Goal: Task Accomplishment & Management: Use online tool/utility

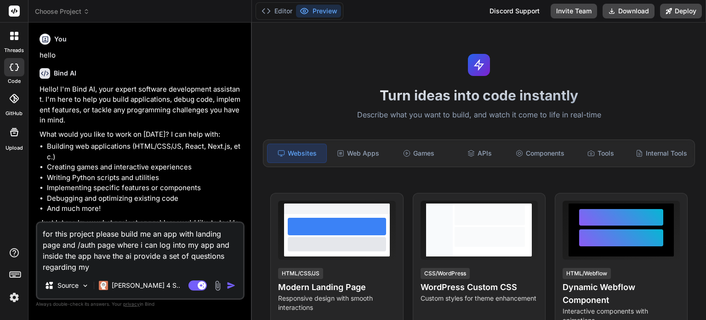
click at [47, 13] on span "Choose Project" at bounding box center [62, 11] width 55 height 9
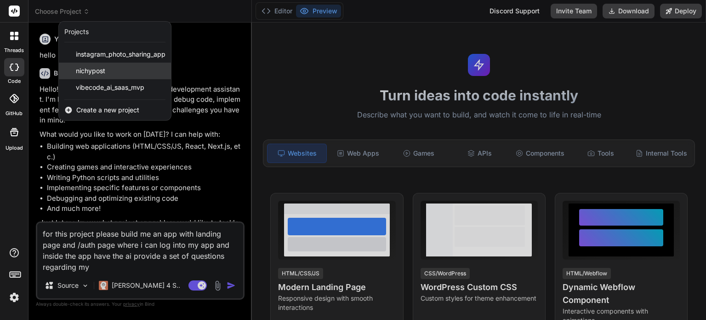
click at [97, 73] on span "nichypost" at bounding box center [90, 70] width 29 height 9
type textarea "x"
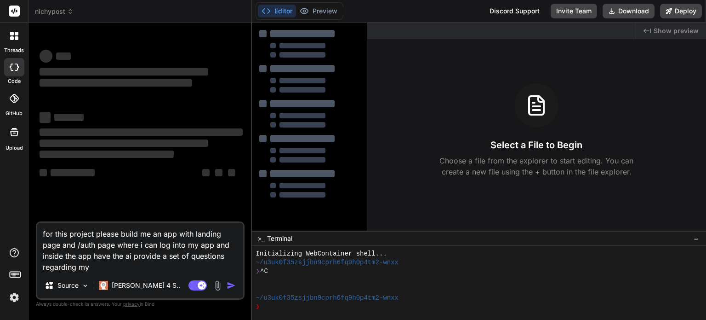
scroll to position [9, 0]
click at [94, 268] on textarea "for this project please build me an app with landing page and /auth page where …" at bounding box center [140, 248] width 206 height 50
drag, startPoint x: 92, startPoint y: 267, endPoint x: 32, endPoint y: 226, distance: 72.1
click at [32, 226] on div "Bind AI Web Search Created with Pixso. Code Generator ‌ ‌ ‌ ‌ ‌ ‌ ‌ ‌ ‌ ‌ ‌ ‌ ‌…" at bounding box center [141, 171] width 224 height 297
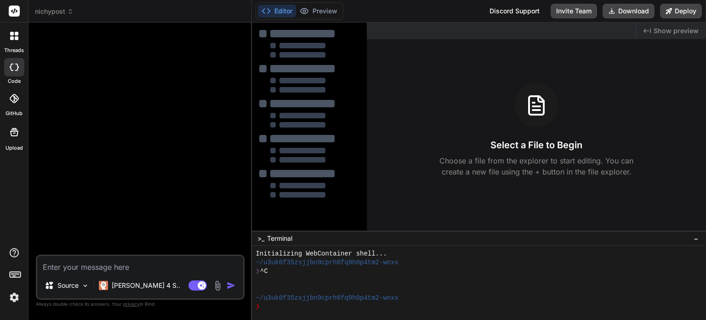
type textarea "x"
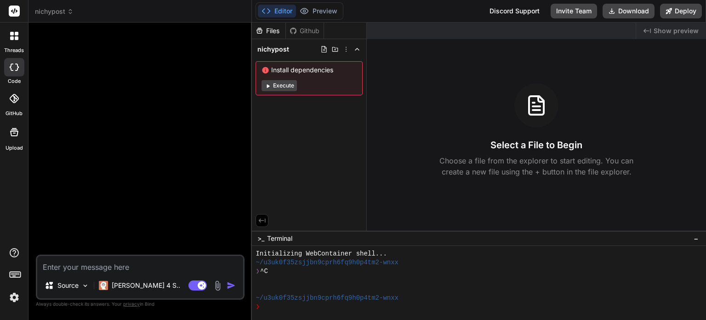
click at [274, 87] on button "Execute" at bounding box center [279, 85] width 35 height 11
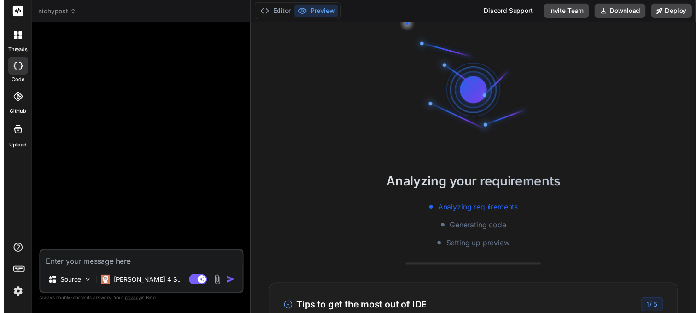
scroll to position [53, 0]
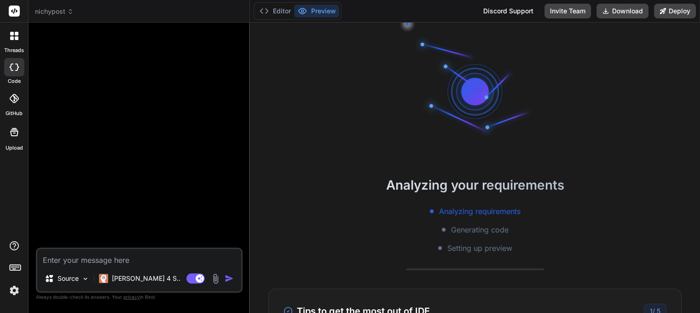
click at [18, 273] on icon at bounding box center [15, 266] width 13 height 13
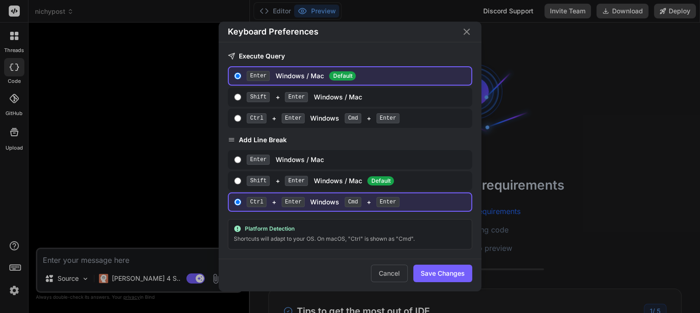
scroll to position [115, 0]
type textarea "x"
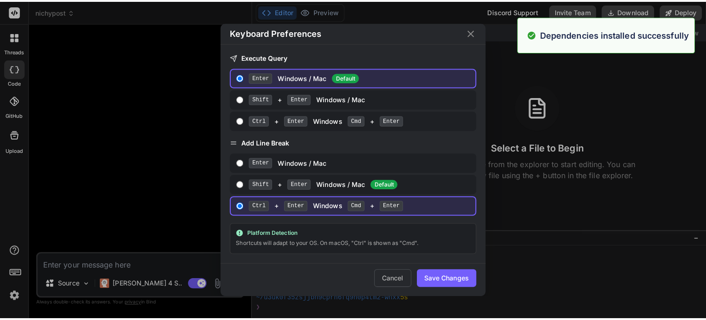
scroll to position [141, 0]
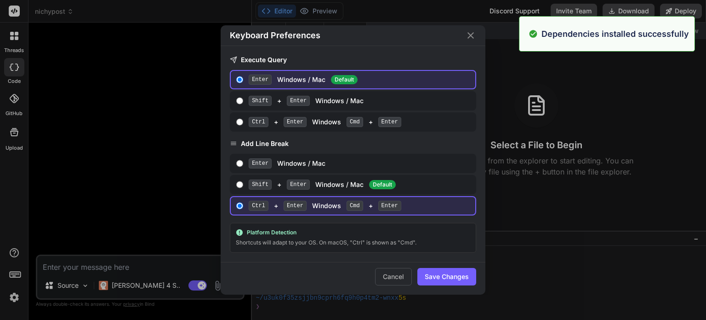
click at [474, 39] on icon "Close" at bounding box center [470, 35] width 11 height 11
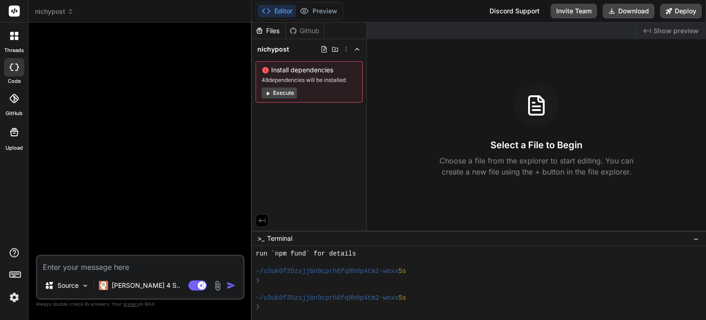
click at [141, 263] on textarea at bounding box center [140, 264] width 206 height 17
type textarea "c"
type textarea "x"
type textarea "co"
type textarea "x"
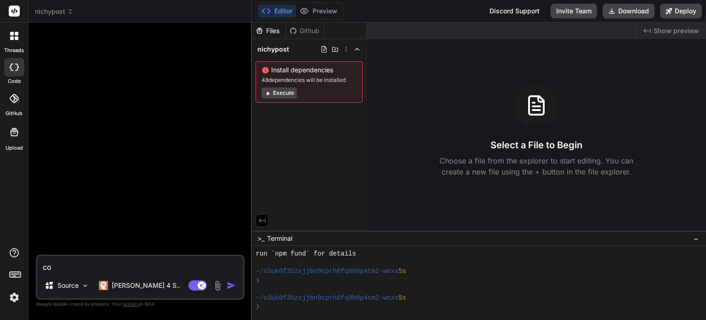
type textarea "cou"
type textarea "x"
type textarea "coul"
type textarea "x"
type textarea "could"
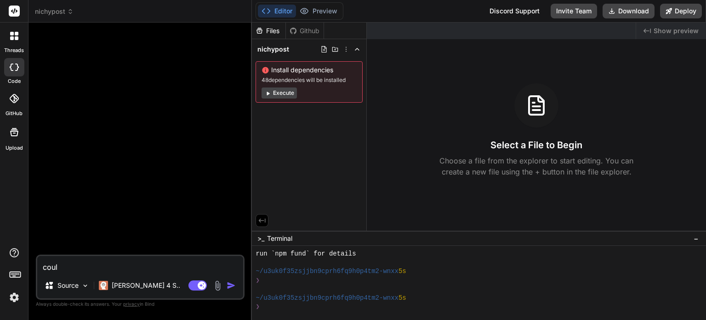
type textarea "x"
type textarea "could"
type textarea "x"
type textarea "could w"
type textarea "x"
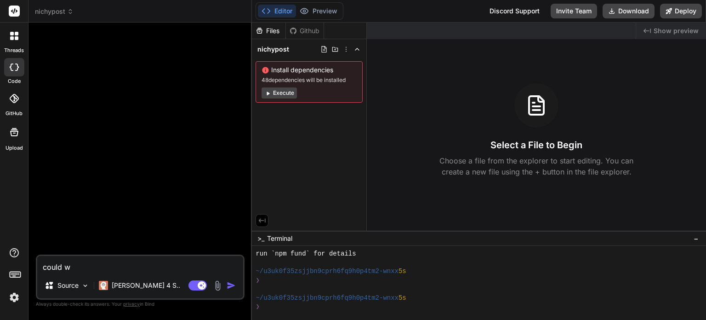
type textarea "could we"
type textarea "x"
type textarea "could we"
type textarea "x"
type textarea "could we b"
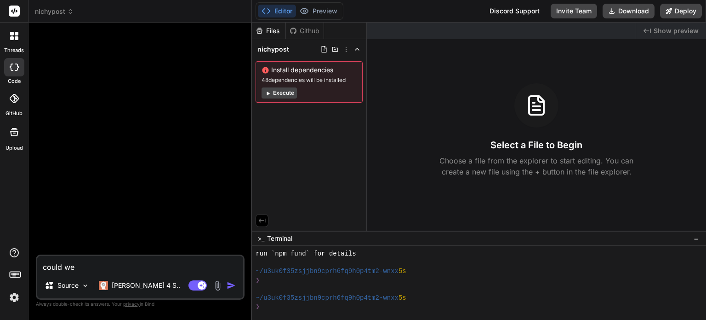
type textarea "x"
type textarea "could we bu"
type textarea "x"
type textarea "could we [PERSON_NAME]"
type textarea "x"
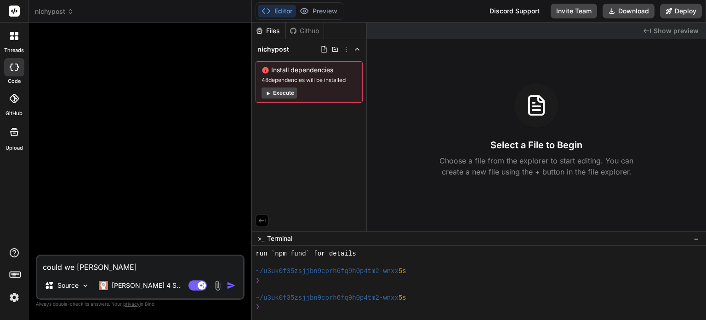
type textarea "could we buil"
type textarea "x"
type textarea "could we build"
type textarea "x"
type textarea "could we build"
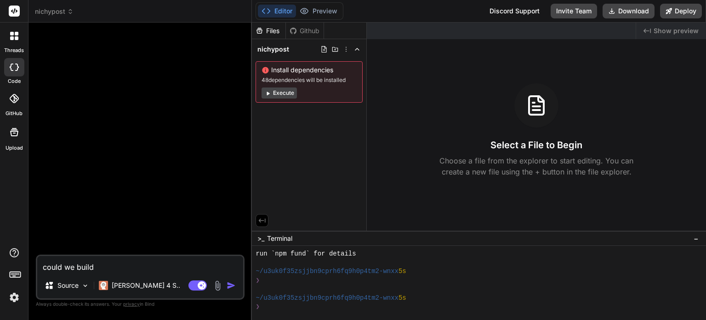
type textarea "x"
type textarea "could we build a"
type textarea "x"
type textarea "could we build aa"
type textarea "x"
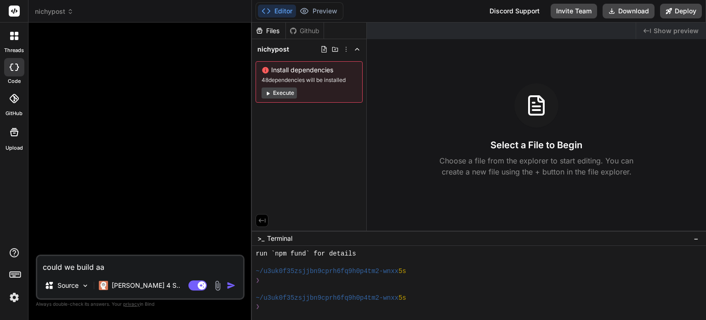
type textarea "could we build aa"
type textarea "x"
type textarea "could we build aa"
type textarea "x"
type textarea "could we build a"
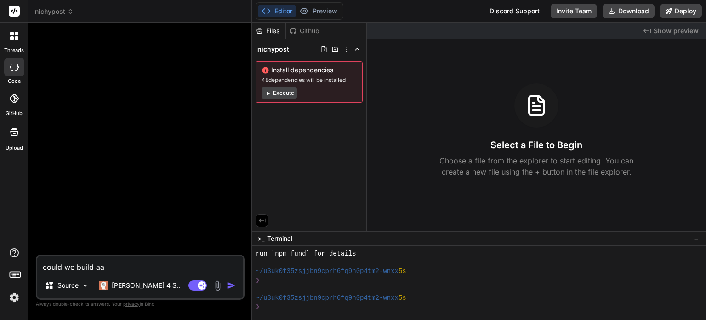
type textarea "x"
type textarea "could we build a"
type textarea "x"
type textarea "could we build a l"
type textarea "x"
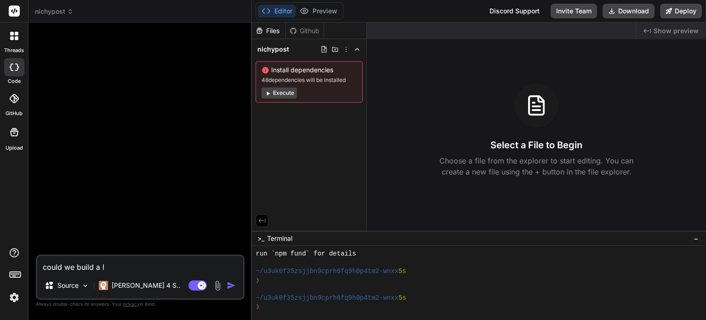
type textarea "could we build a la"
type textarea "x"
type textarea "could we build a lan"
type textarea "x"
type textarea "could we build a land"
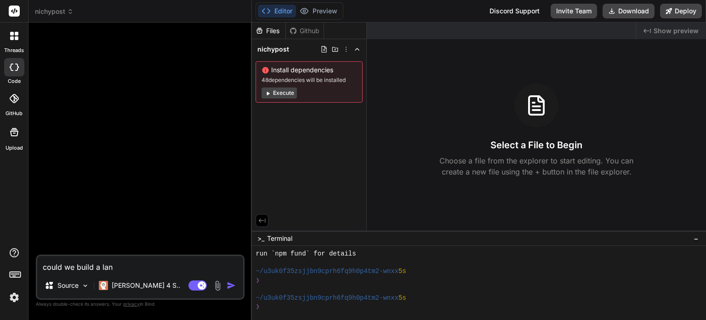
type textarea "x"
type textarea "could we build a [PERSON_NAME]"
type textarea "x"
type textarea "could we build a [PERSON_NAME]"
type textarea "x"
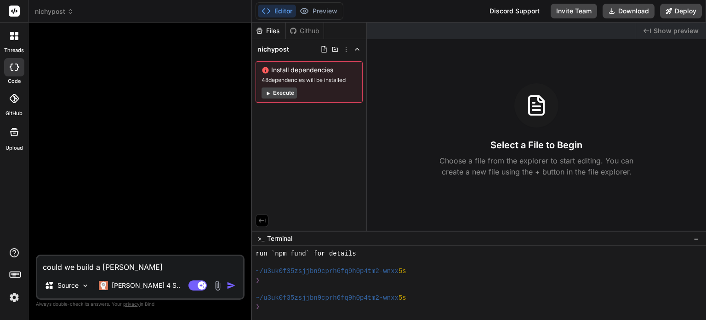
type textarea "could we build a landing"
type textarea "x"
type textarea "could we build a landing"
type textarea "x"
type textarea "could we build a landing p"
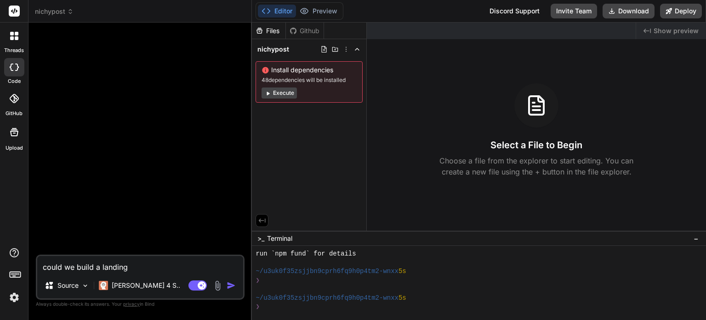
type textarea "x"
type textarea "could we build a landing pa"
type textarea "x"
type textarea "could we build a landing pag"
type textarea "x"
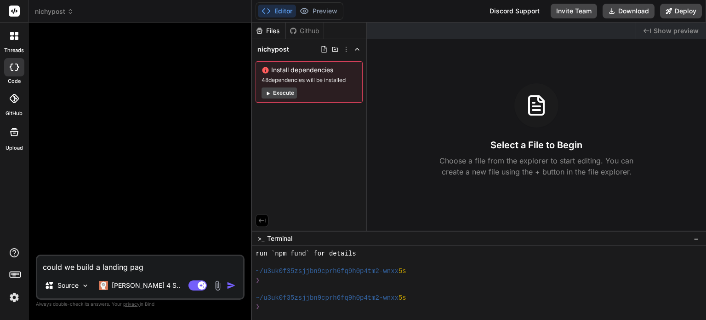
type textarea "could we build a landing page"
type textarea "x"
type textarea "could we build a landing page"
type textarea "x"
type textarea "could we build a landing page f"
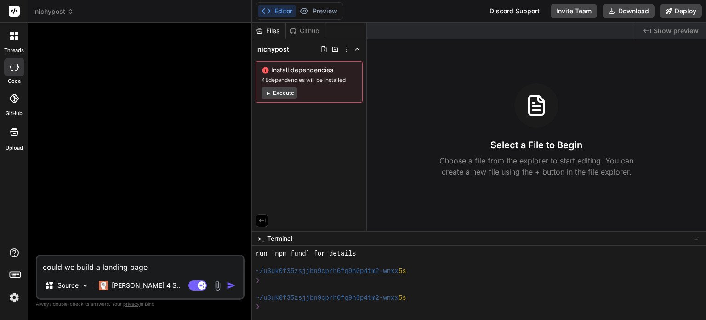
type textarea "x"
type textarea "could we build a landing page fo"
type textarea "x"
type textarea "could we build a landing page for"
type textarea "x"
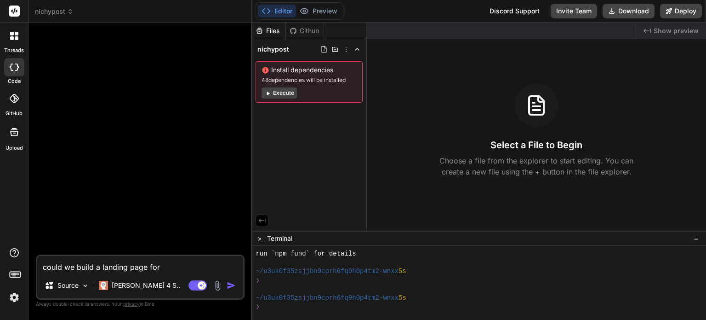
type textarea "could we build a landing page for"
type textarea "x"
type textarea "could we build a landing page for o"
type textarea "x"
type textarea "could we build a landing page for ou"
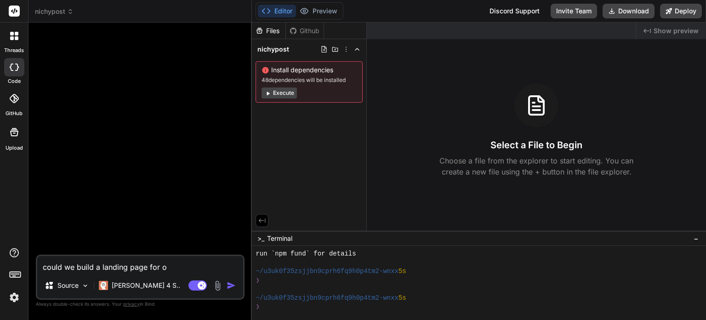
type textarea "x"
type textarea "could we build a landing page for our"
type textarea "x"
type textarea "could we build a landing page for our"
type textarea "x"
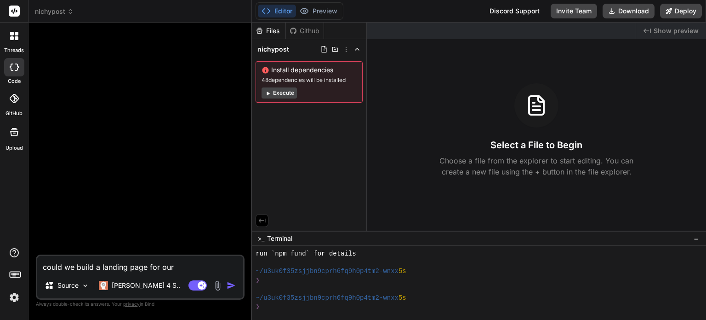
type textarea "could we build a landing page for our a"
type textarea "x"
type textarea "could we build a landing page for our ap"
type textarea "x"
type textarea "could we build a landing page for our app"
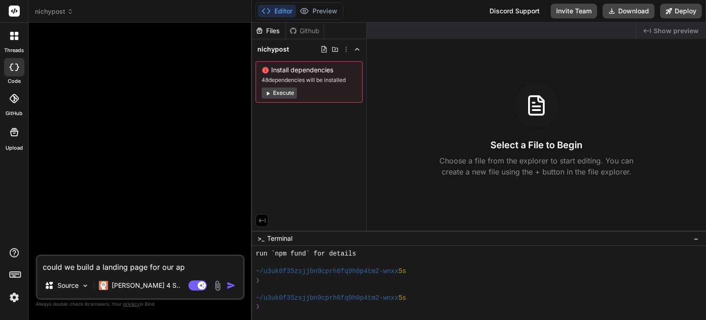
type textarea "x"
type textarea "could we build a landing page for our app?"
type textarea "x"
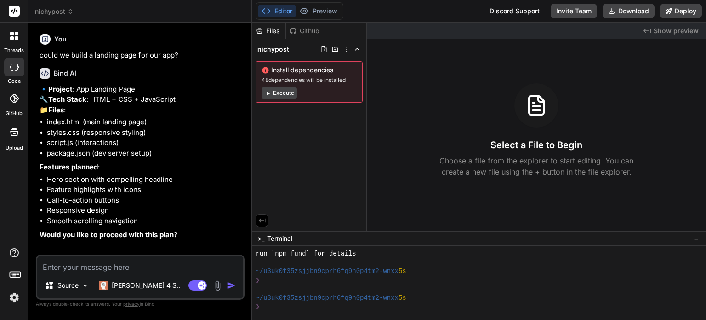
type textarea "x"
click at [150, 268] on textarea at bounding box center [140, 264] width 206 height 17
type textarea "y"
type textarea "x"
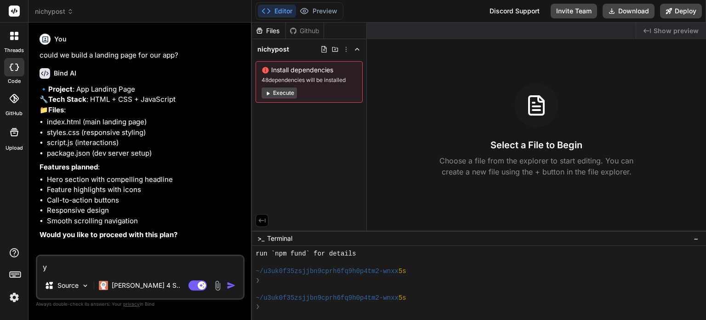
type textarea "ye"
type textarea "x"
type textarea "yes"
type textarea "x"
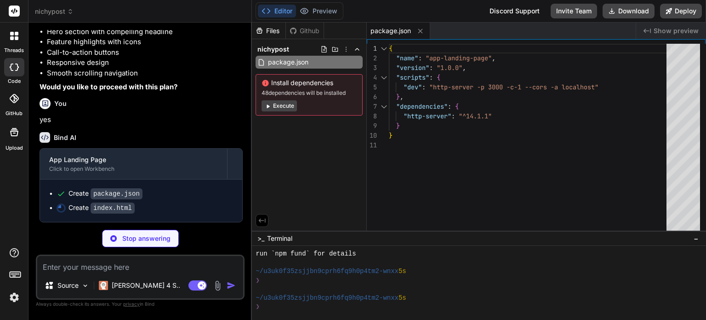
scroll to position [167, 0]
type textarea "x"
type textarea "</div> </footer> <script src="script.js"></script> </body> </html>"
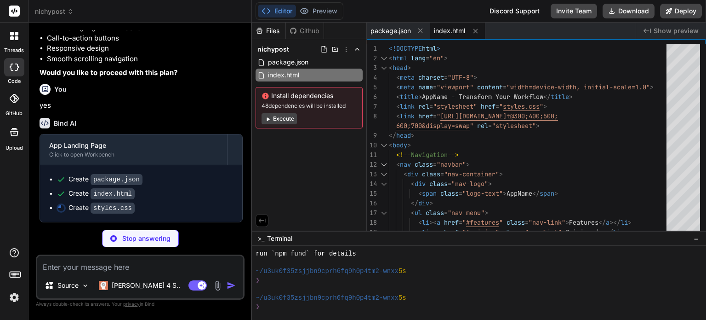
scroll to position [181, 0]
type textarea "x"
type textarea ".cta-title { font-size: 2rem; } }"
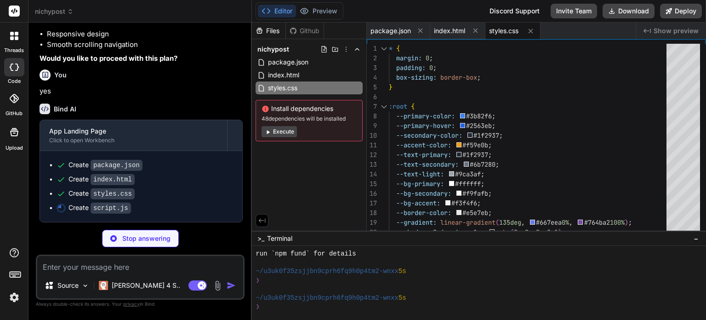
type textarea "x"
type textarea "} }); });"
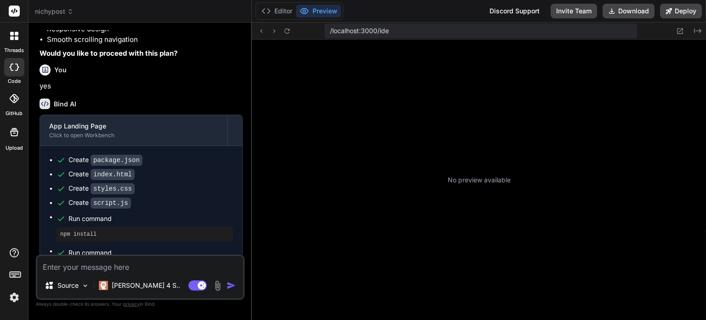
scroll to position [653, 0]
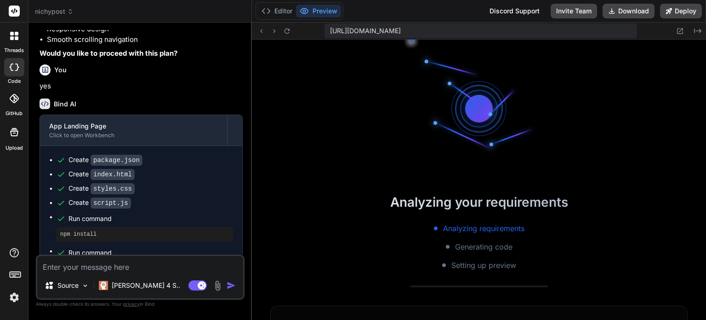
type textarea "x"
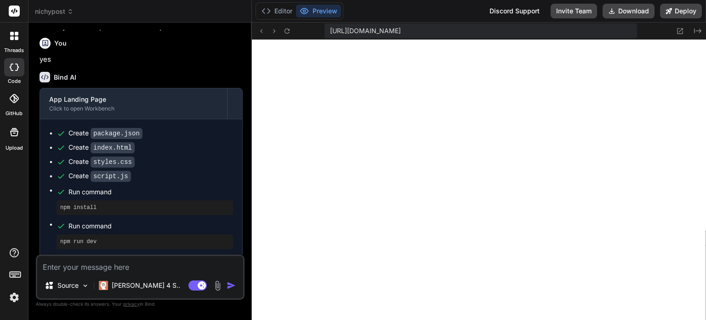
scroll to position [231, 0]
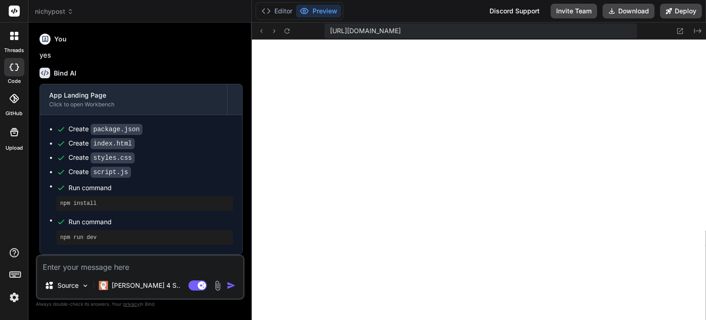
click at [99, 264] on textarea at bounding box center [140, 264] width 206 height 17
type textarea "c"
type textarea "x"
type textarea "ca"
type textarea "x"
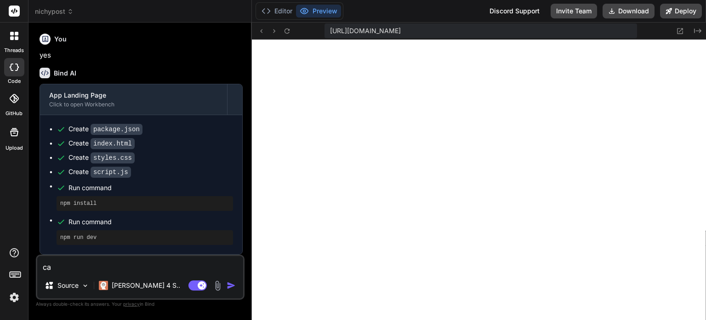
type textarea "can"
type textarea "x"
type textarea "can"
type textarea "x"
type textarea "can w"
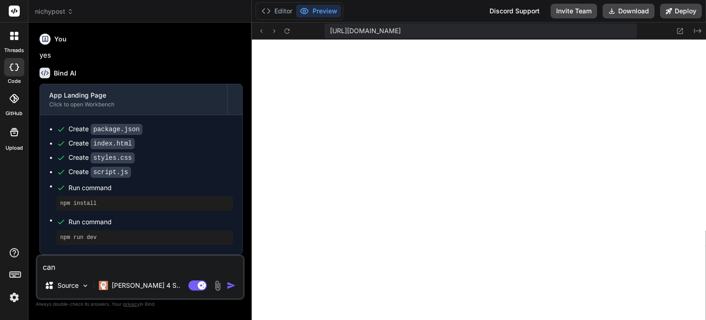
type textarea "x"
type textarea "can we"
type textarea "x"
type textarea "can we"
type textarea "x"
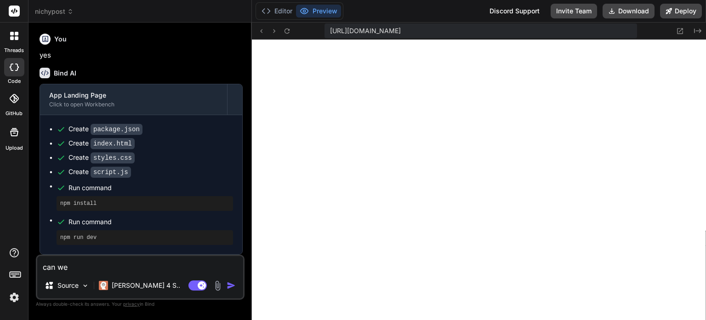
type textarea "can we r"
type textarea "x"
type textarea "can we re"
type textarea "x"
type textarea "can we rew"
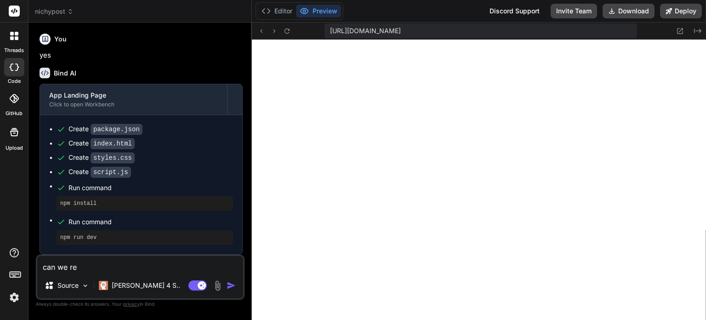
type textarea "x"
type textarea "can we rewr"
type textarea "x"
type textarea "can we rewri"
type textarea "x"
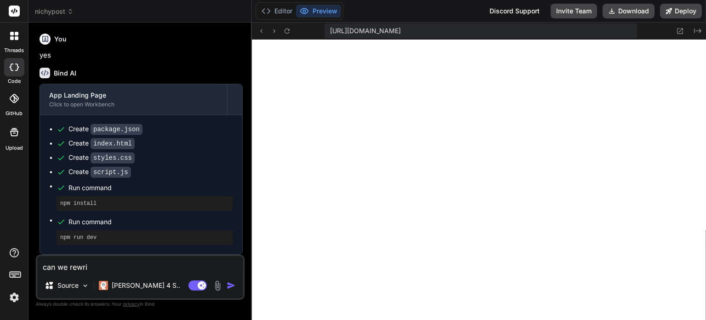
type textarea "can we rewrit"
type textarea "x"
type textarea "can we rewrite"
type textarea "x"
type textarea "can we rewrite"
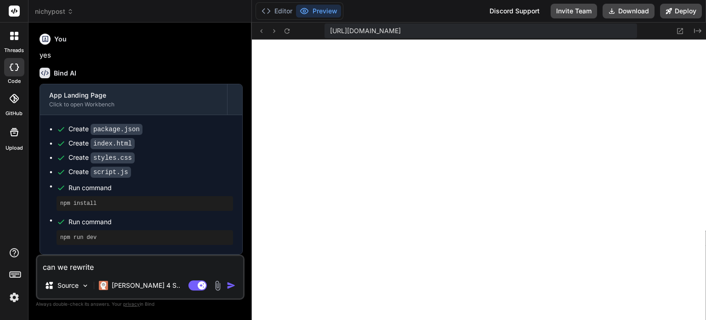
type textarea "x"
type textarea "can we rewrite t"
type textarea "x"
type textarea "can we rewrite th"
type textarea "x"
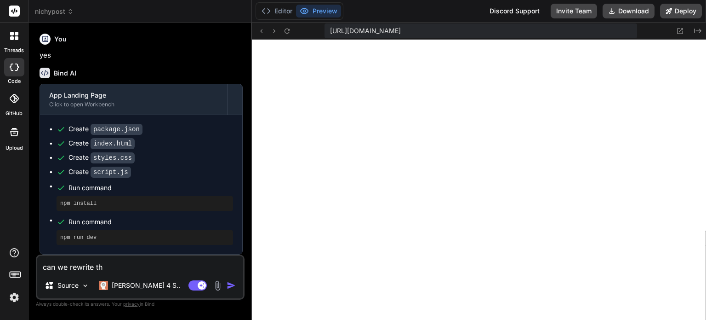
type textarea "can we rewrite the"
type textarea "x"
type textarea "can we rewrite the"
type textarea "x"
type textarea "can we rewrite the c"
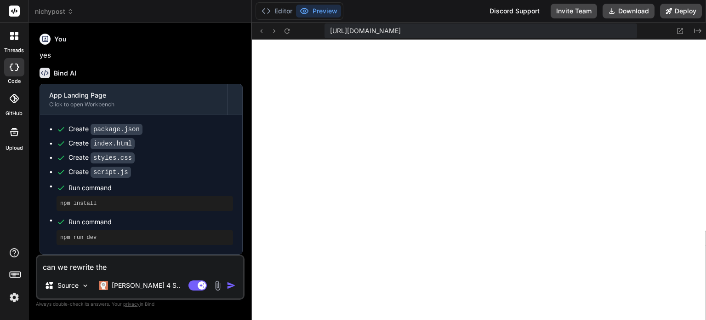
type textarea "x"
type textarea "can we rewrite the co"
type textarea "x"
type textarea "can we rewrite the con"
type textarea "x"
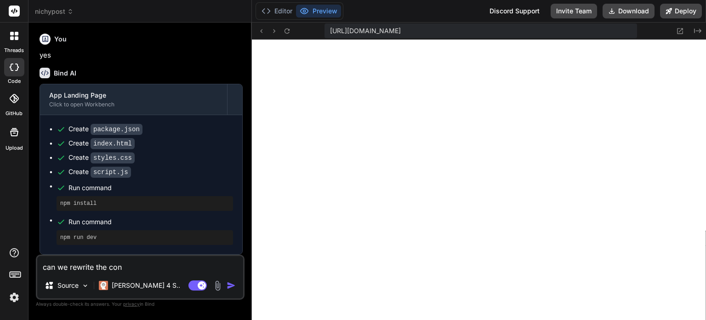
type textarea "can we rewrite the cont"
type textarea "x"
type textarea "can we rewrite the [PERSON_NAME]"
type textarea "x"
type textarea "can we rewrite the conten"
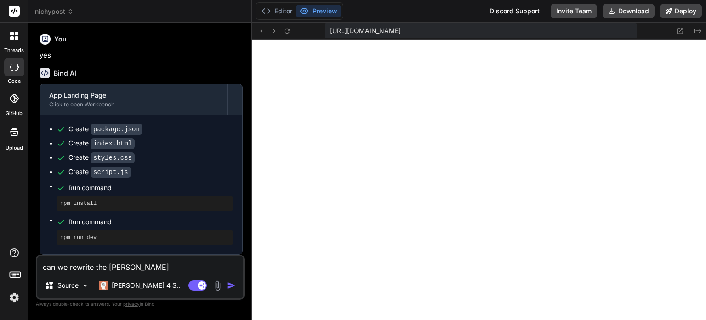
type textarea "x"
type textarea "can we rewrite the content"
type textarea "x"
type textarea "can we rewrite the content"
type textarea "x"
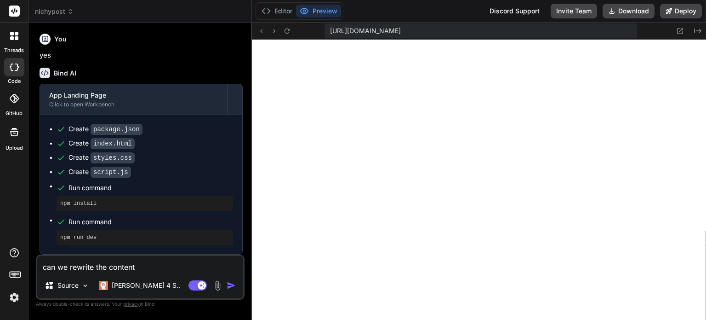
type textarea "can we rewrite the content t"
type textarea "x"
type textarea "can we rewrite the content to"
type textarea "x"
type textarea "can we rewrite the content to"
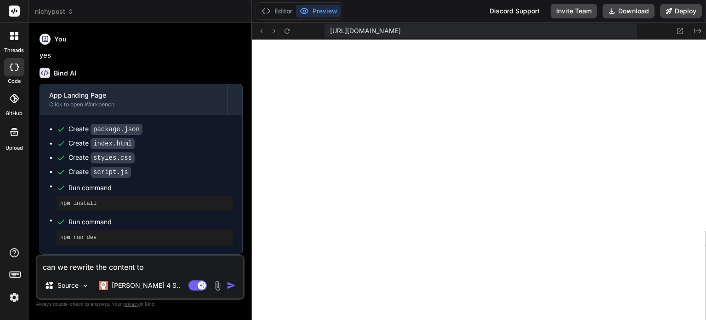
type textarea "x"
type textarea "can we rewrite the content to f"
type textarea "x"
type textarea "can we rewrite the content to fi"
type textarea "x"
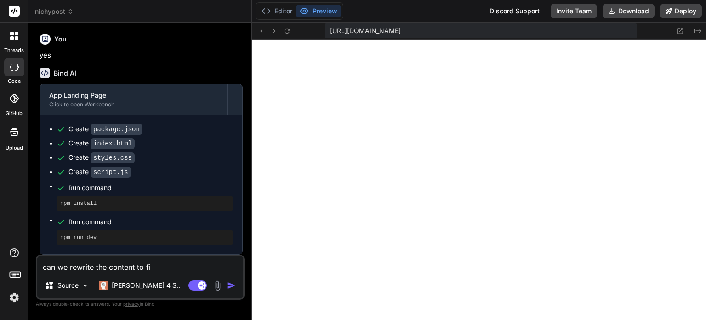
type textarea "can we rewrite the content to fit"
type textarea "x"
type textarea "can we rewrite the content to fit"
type textarea "x"
type textarea "can we rewrite the content to fit o"
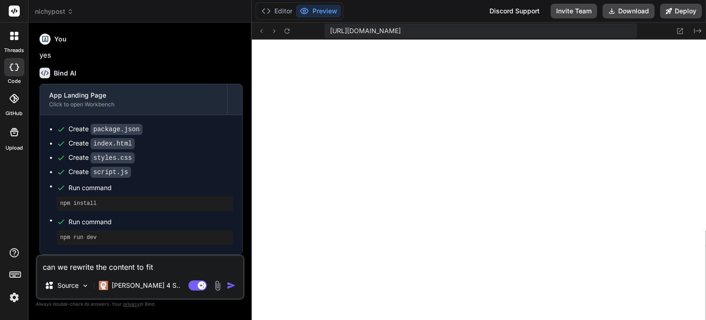
type textarea "x"
type textarea "can we rewrite the content to fit ou"
type textarea "x"
type textarea "can we rewrite the content to fit our"
type textarea "x"
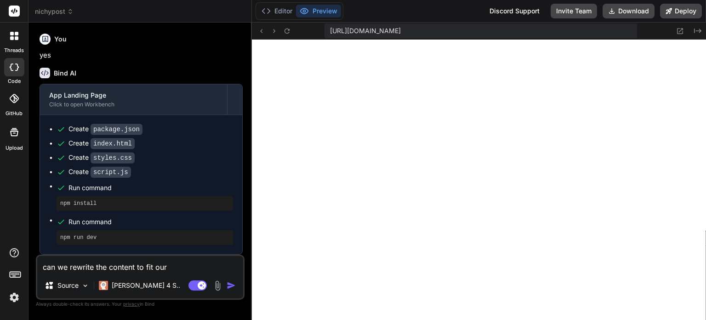
type textarea "can we rewrite the content to fit our"
type textarea "x"
type textarea "can we rewrite the content to fit our m"
type textarea "x"
type textarea "can we rewrite the content to fit our mi"
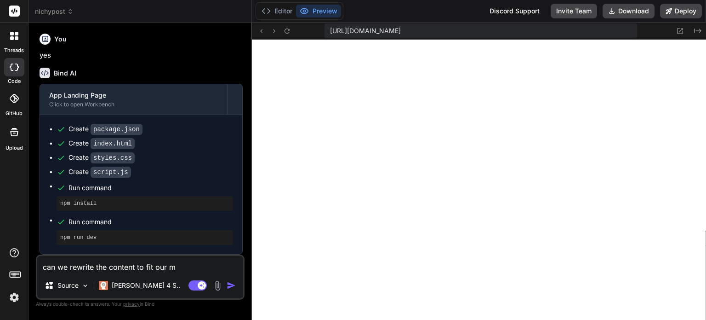
type textarea "x"
type textarea "can we rewrite the content to fit our mis"
type textarea "x"
type textarea "can we rewrite the content to fit our miss"
type textarea "x"
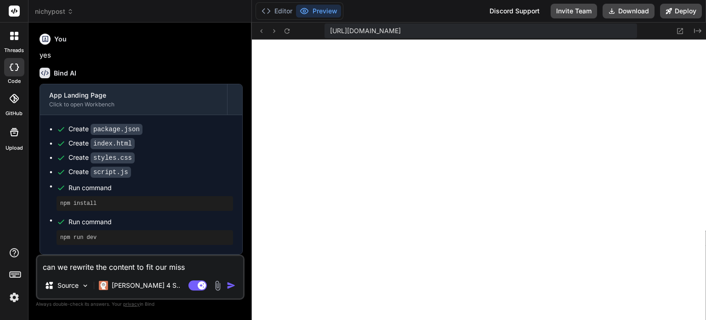
type textarea "can we rewrite the content to fit our missi"
type textarea "x"
type textarea "can we rewrite the content to fit our missio"
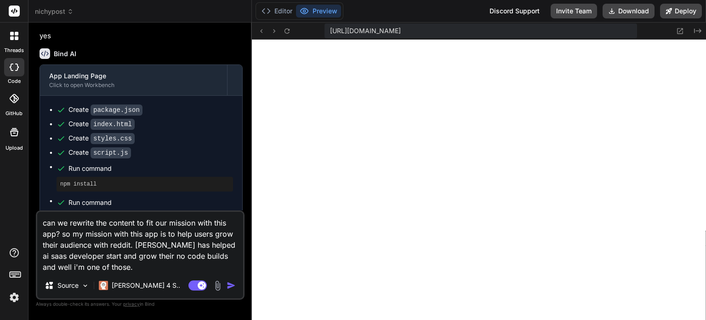
click at [134, 268] on textarea "can we rewrite the content to fit our mission with this app? so my mission with…" at bounding box center [140, 242] width 206 height 61
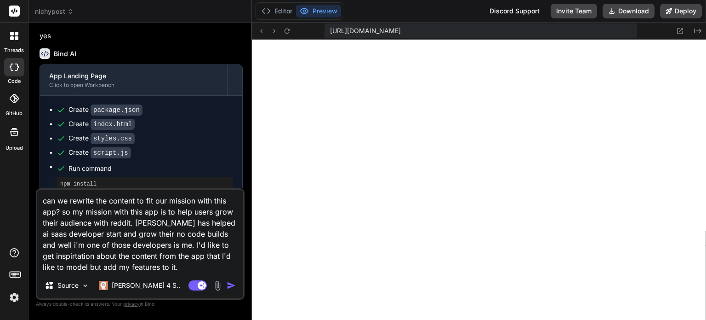
drag, startPoint x: 190, startPoint y: 270, endPoint x: 154, endPoint y: 270, distance: 36.8
click at [154, 270] on textarea "can we rewrite the content to fit our mission with this app? so my mission with…" at bounding box center [140, 230] width 206 height 83
paste textarea "[URL][DOMAIN_NAME][PERSON_NAME]"
click at [228, 281] on img "button" at bounding box center [231, 285] width 9 height 9
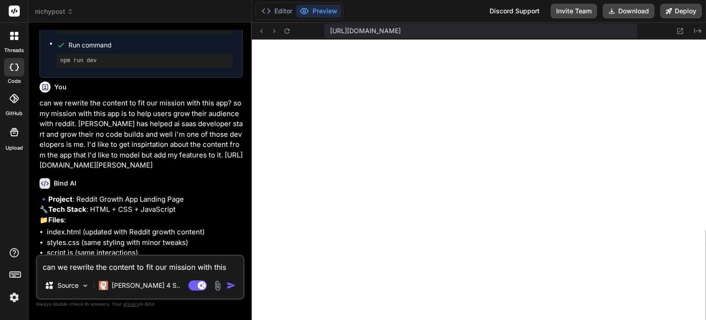
scroll to position [536, 0]
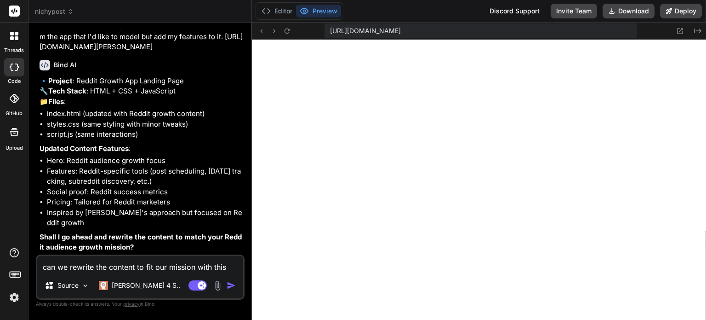
click at [140, 242] on p "Shall I go ahead and rewrite the content to match your Reddit audience growth m…" at bounding box center [141, 242] width 203 height 21
click at [140, 250] on p "Shall I go ahead and rewrite the content to match your Reddit audience growth m…" at bounding box center [141, 242] width 203 height 21
click at [118, 269] on textarea "can we rewrite the content to fit our mission with this app? so my mission with…" at bounding box center [140, 264] width 206 height 17
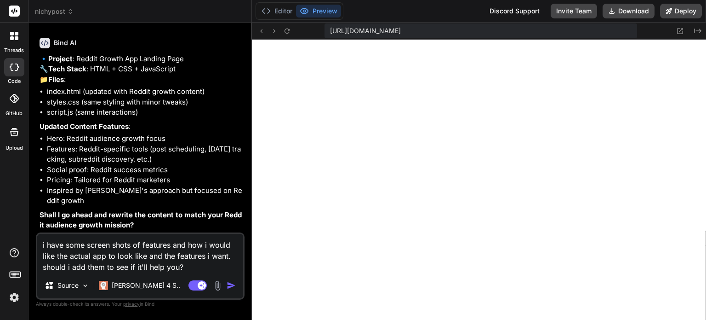
click at [220, 286] on img at bounding box center [217, 285] width 11 height 11
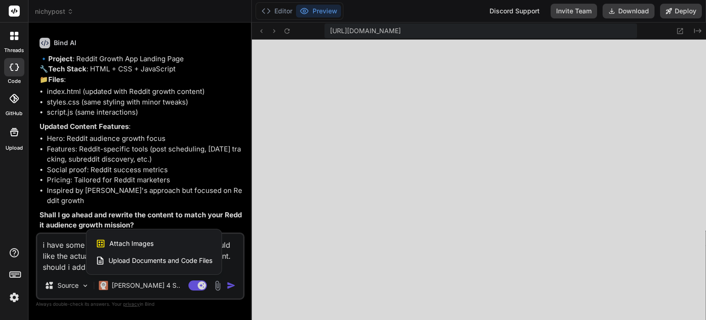
click at [155, 241] on div "Attach Images Image attachments are only supported in Claude and Gemini models." at bounding box center [154, 243] width 117 height 17
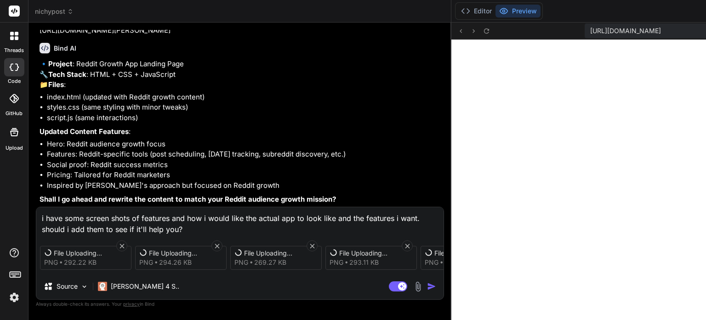
scroll to position [534, 0]
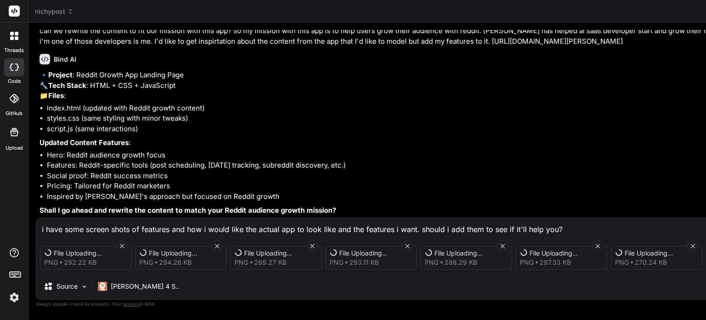
drag, startPoint x: 450, startPoint y: 141, endPoint x: 326, endPoint y: 145, distance: 124.7
click at [326, 145] on div "Bind AI Web Search Created with Pixso. Code Generator You could we build a land…" at bounding box center [413, 171] width 769 height 297
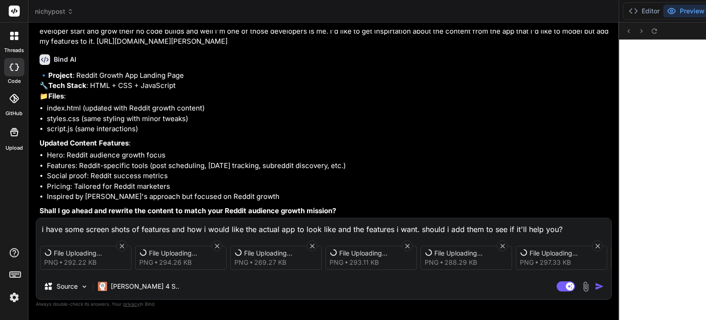
scroll to position [513, 0]
click at [618, 118] on div "Bind AI Web Search Created with Pixso. Code Generator You could we build a land…" at bounding box center [324, 171] width 591 height 297
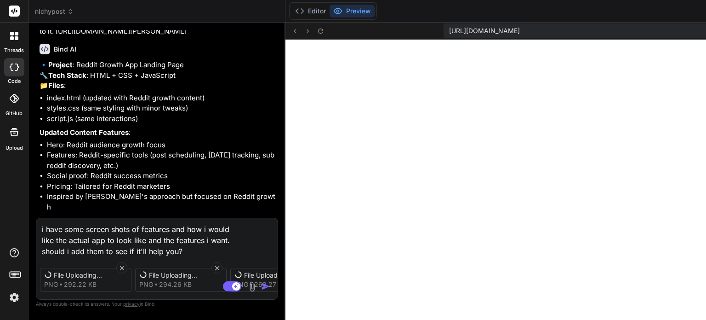
scroll to position [536, 0]
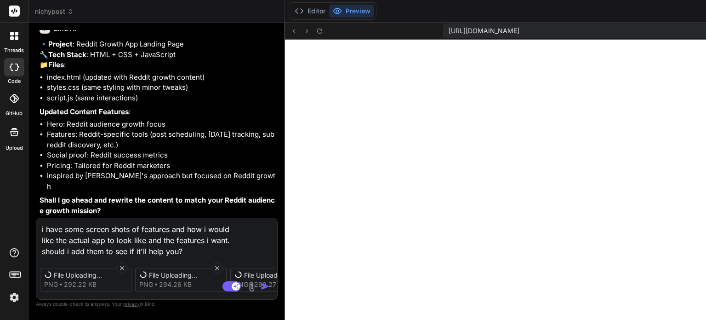
drag, startPoint x: 618, startPoint y: 116, endPoint x: 96, endPoint y: 127, distance: 522.6
click at [96, 127] on div "Bind AI Web Search Created with Pixso. Code Generator You could we build a land…" at bounding box center [157, 171] width 257 height 297
click at [123, 265] on icon at bounding box center [122, 268] width 8 height 8
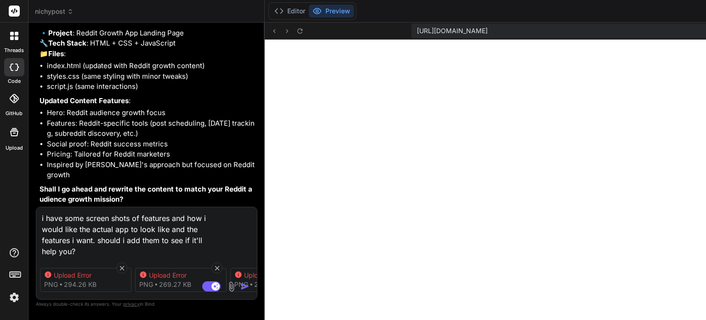
click at [123, 265] on icon at bounding box center [122, 268] width 8 height 8
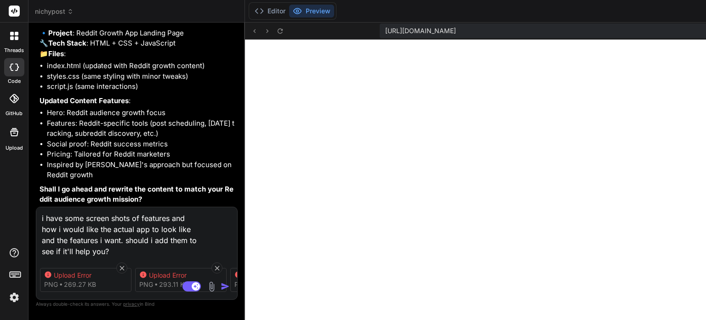
scroll to position [575, 0]
click at [123, 265] on icon at bounding box center [122, 268] width 8 height 8
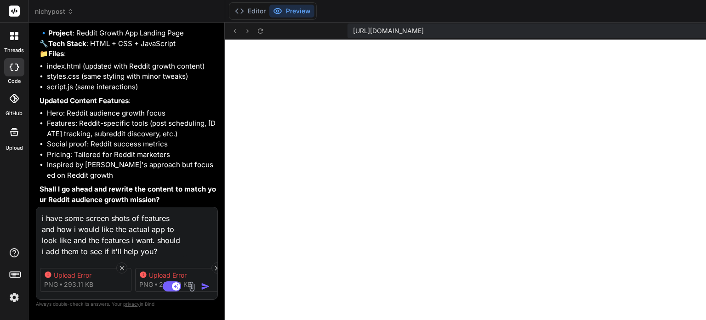
click at [123, 265] on icon at bounding box center [122, 268] width 8 height 8
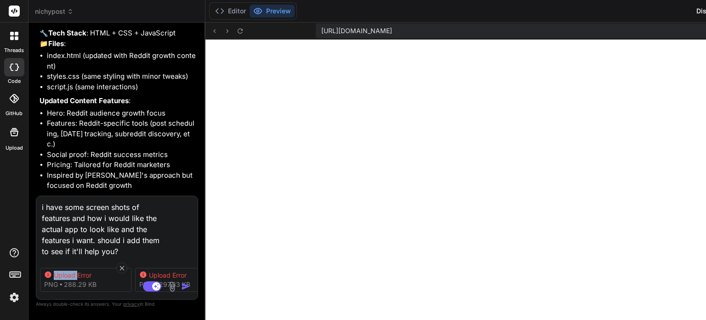
click at [123, 265] on icon at bounding box center [122, 268] width 8 height 8
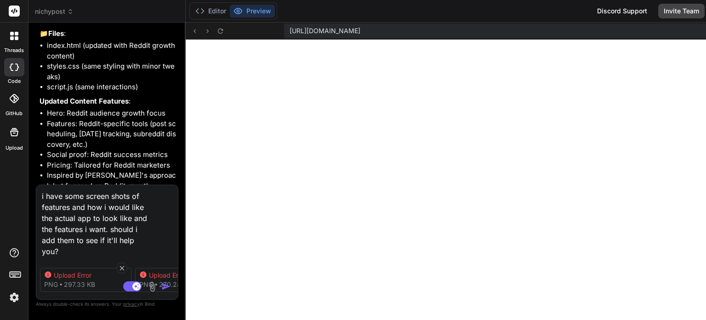
click at [123, 265] on icon at bounding box center [122, 268] width 8 height 8
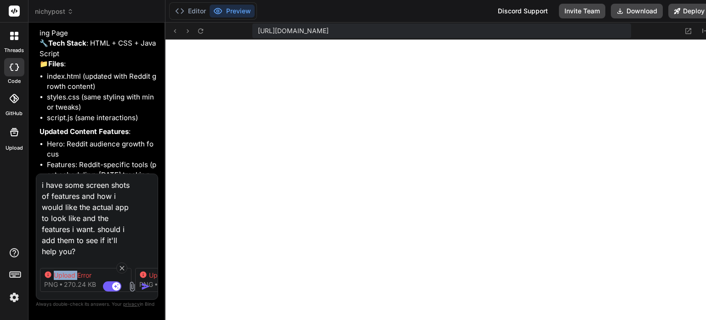
click at [123, 265] on icon at bounding box center [122, 268] width 8 height 8
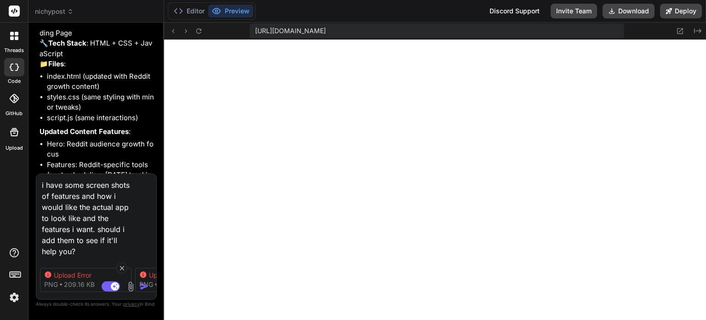
click at [123, 265] on icon at bounding box center [122, 268] width 8 height 8
click at [123, 265] on icon at bounding box center [126, 268] width 8 height 8
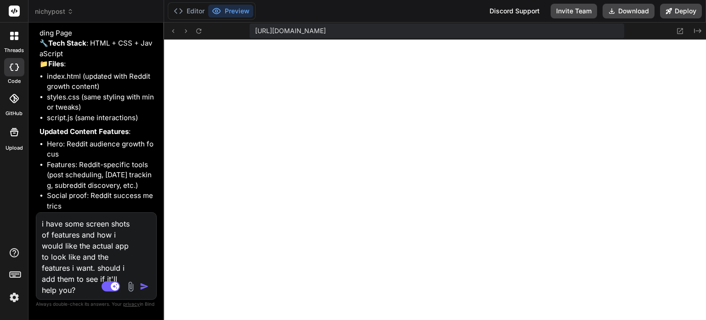
click at [131, 287] on img at bounding box center [131, 286] width 11 height 11
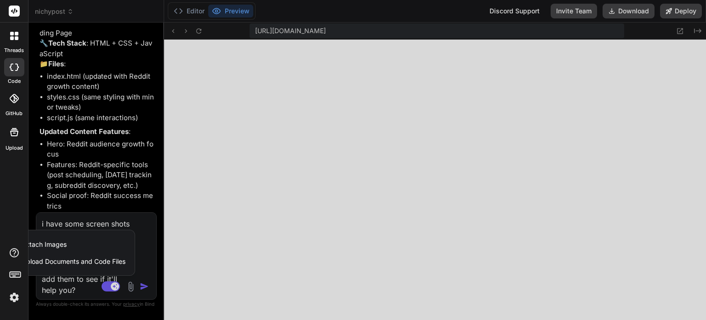
click at [103, 261] on span "Upload Documents and Code Files" at bounding box center [74, 261] width 104 height 9
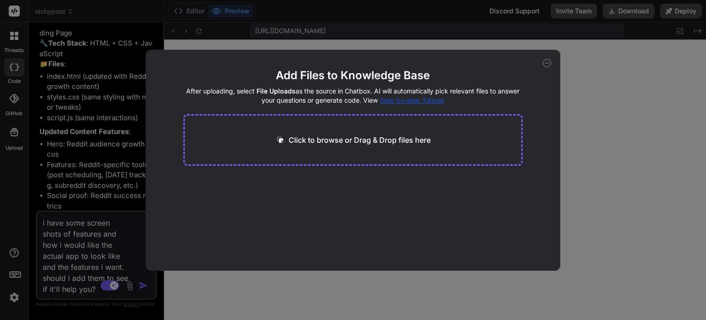
click at [402, 142] on p "Click to browse or Drag & Drop files here" at bounding box center [360, 139] width 142 height 11
click at [321, 136] on p "Click to browse or Drag & Drop files here" at bounding box center [360, 139] width 142 height 11
click at [551, 62] on icon at bounding box center [547, 63] width 8 height 8
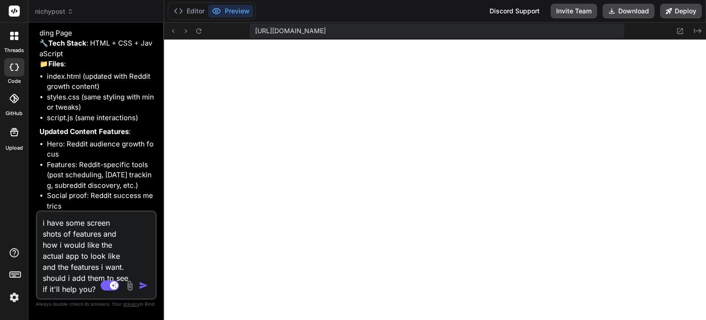
click at [129, 283] on img at bounding box center [130, 285] width 11 height 11
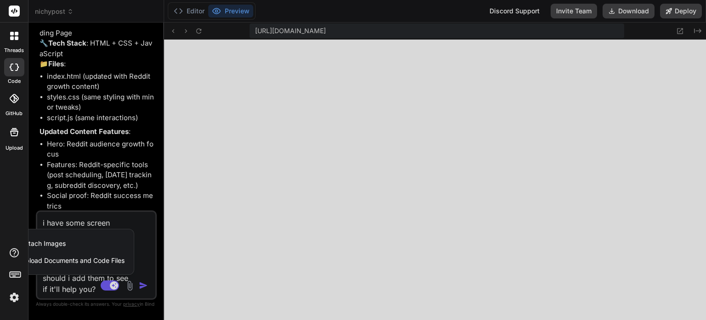
click at [64, 242] on span "Attach Images" at bounding box center [44, 243] width 44 height 9
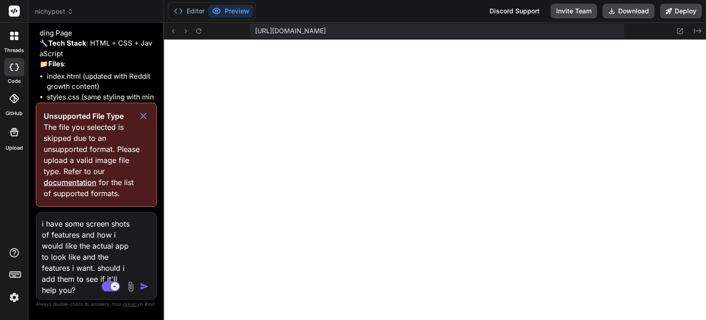
click at [130, 281] on img at bounding box center [131, 286] width 11 height 11
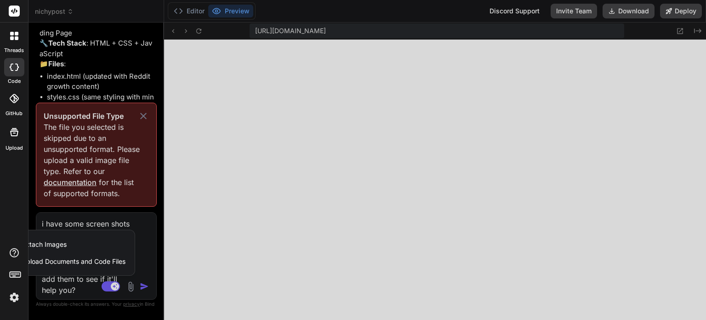
click at [90, 246] on div "Attach Images Image attachments are only supported in Claude and Gemini models." at bounding box center [67, 243] width 117 height 17
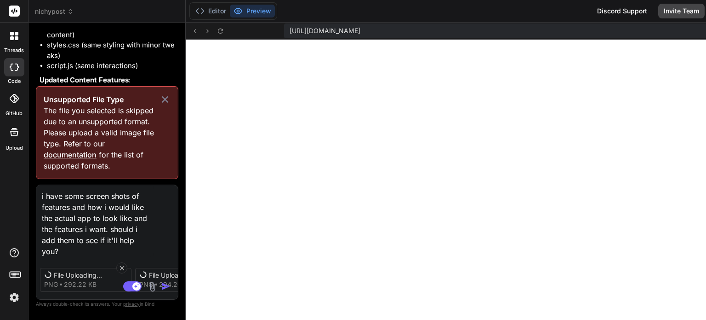
scroll to position [637, 0]
click at [163, 105] on icon at bounding box center [165, 99] width 11 height 11
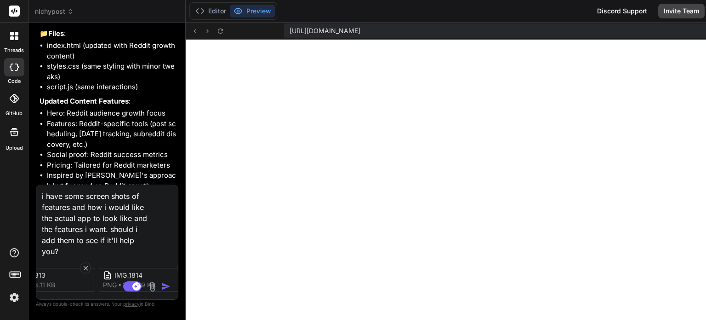
scroll to position [0, 346]
click at [152, 285] on img at bounding box center [152, 286] width 11 height 11
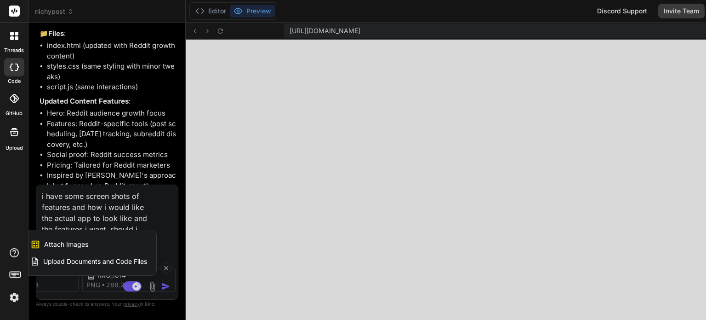
click at [72, 241] on span "Attach Images" at bounding box center [66, 244] width 44 height 9
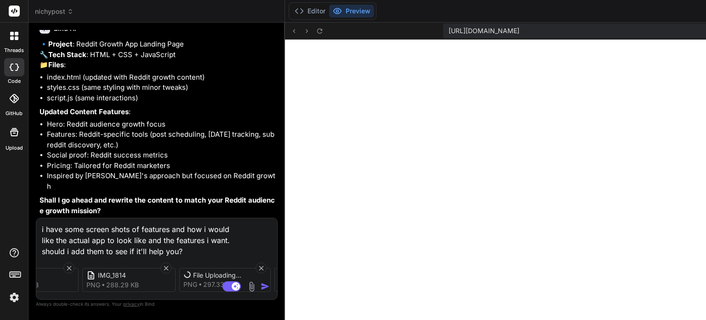
scroll to position [565, 0]
click at [227, 299] on div "i have some screen shots of features and how i would like the actual app to loo…" at bounding box center [157, 259] width 242 height 82
drag, startPoint x: 176, startPoint y: 296, endPoint x: 217, endPoint y: 298, distance: 41.0
click at [217, 298] on div "IMG_1810 png 292.22 KB IMG_1811 png 294.26 KB IMG_1812 png 269.27 KB IMG_1813 p…" at bounding box center [156, 279] width 241 height 39
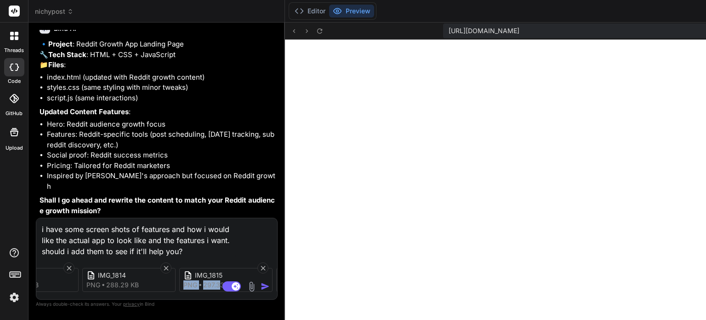
scroll to position [0, 655]
drag, startPoint x: 231, startPoint y: 299, endPoint x: 255, endPoint y: 298, distance: 23.5
click at [255, 298] on div "i have some screen shots of features and how i would like the actual app to loo…" at bounding box center [157, 259] width 242 height 82
click at [250, 287] on img at bounding box center [252, 286] width 11 height 11
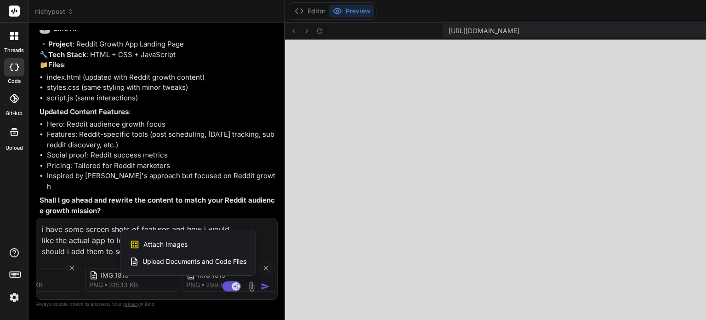
click at [175, 243] on span "Attach Images" at bounding box center [165, 244] width 44 height 9
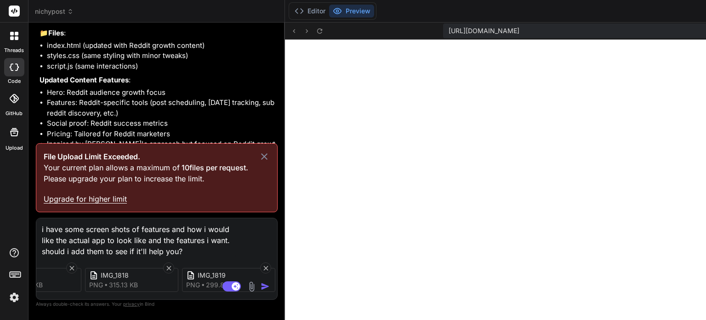
click at [263, 158] on icon at bounding box center [264, 156] width 11 height 11
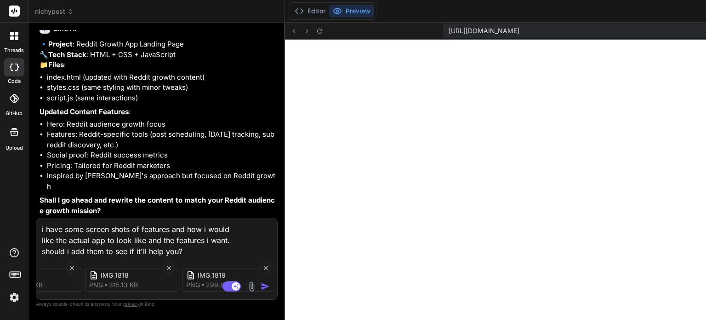
click at [267, 288] on img "button" at bounding box center [265, 285] width 9 height 9
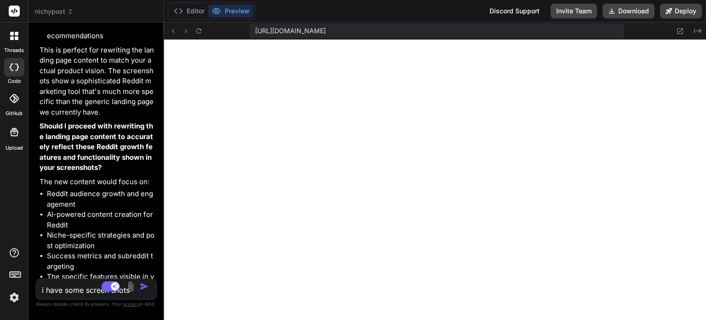
scroll to position [1233, 0]
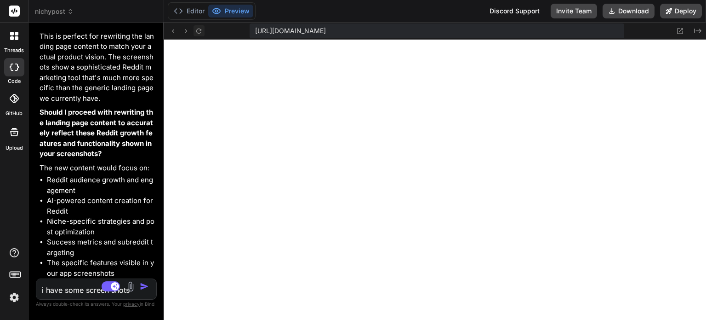
click at [196, 30] on icon at bounding box center [199, 31] width 8 height 8
click at [77, 287] on textarea "i have some screen shots of features and how i would like the actual app to loo…" at bounding box center [86, 287] width 100 height 17
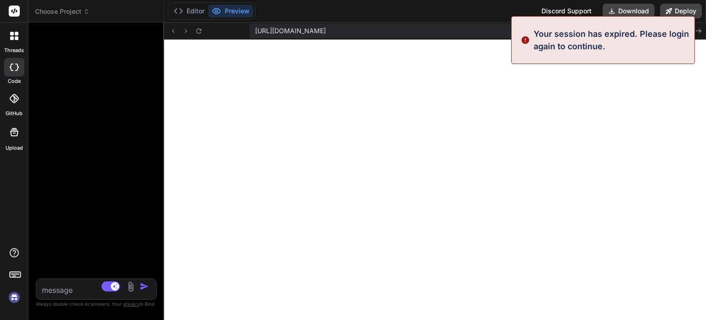
scroll to position [786, 0]
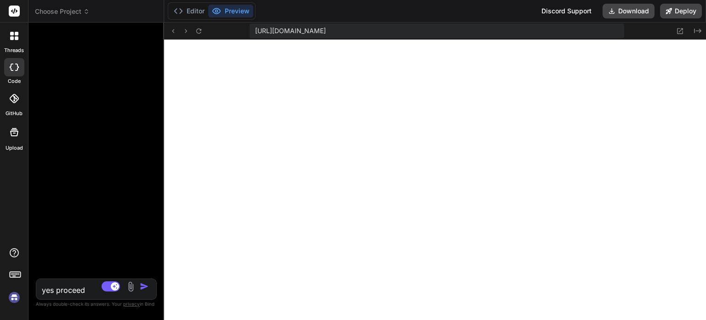
click at [15, 299] on img at bounding box center [14, 297] width 16 height 16
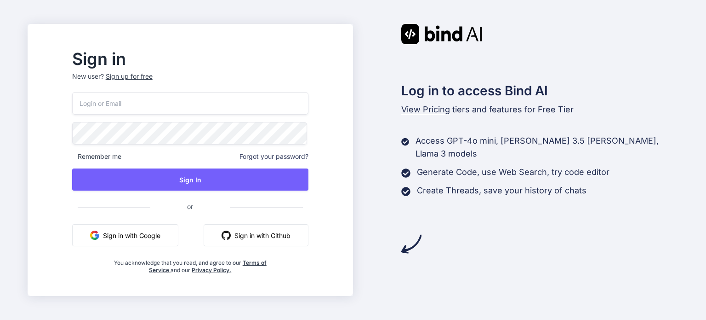
type input "isaacmedinaco@gmail.com"
